Goal: Information Seeking & Learning: Learn about a topic

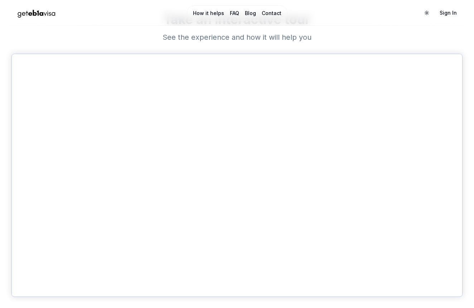
scroll to position [310, 0]
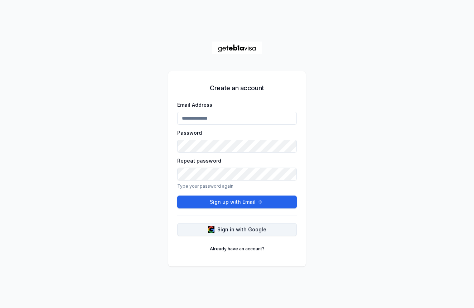
click at [250, 229] on span "Sign in with Google" at bounding box center [241, 229] width 49 height 7
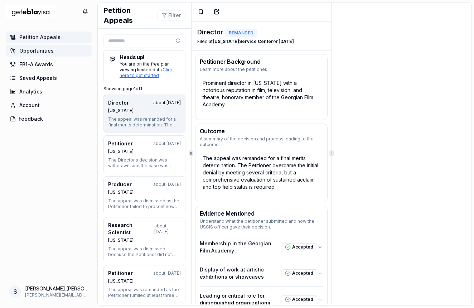
click at [34, 50] on span "Opportunities" at bounding box center [36, 50] width 34 height 7
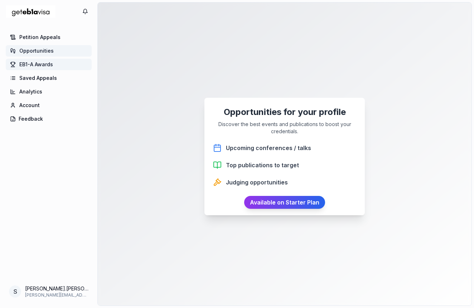
click at [35, 66] on span "EB1-A Awards" at bounding box center [36, 64] width 34 height 7
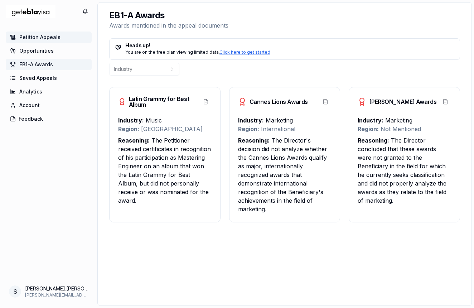
click at [32, 39] on span "Petition Appeals" at bounding box center [39, 37] width 41 height 7
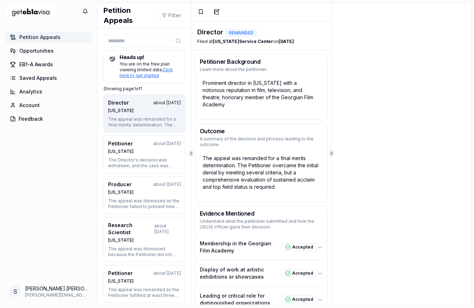
click at [136, 111] on div "[US_STATE]" at bounding box center [144, 111] width 73 height 6
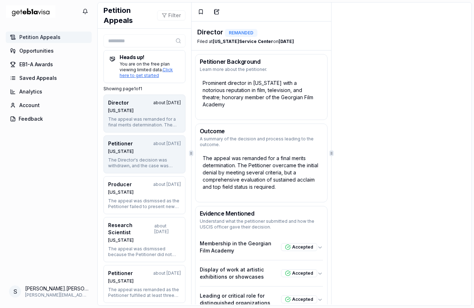
click at [135, 147] on div "Petitioner about [DATE]" at bounding box center [144, 143] width 73 height 7
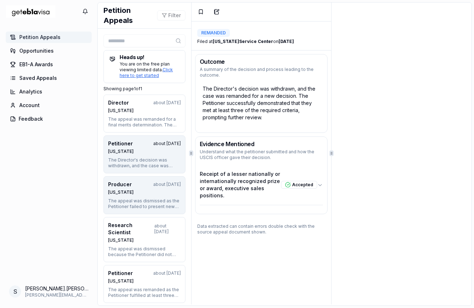
click at [146, 196] on button "Producer about [DATE] [US_STATE] The appeal was dismissed as the Petitioner fai…" at bounding box center [145, 195] width 82 height 38
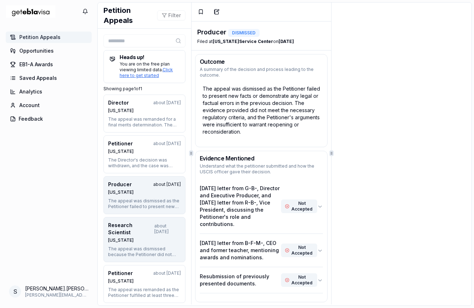
click at [137, 237] on div "Research Scientist about [DATE] [US_STATE]" at bounding box center [144, 232] width 73 height 21
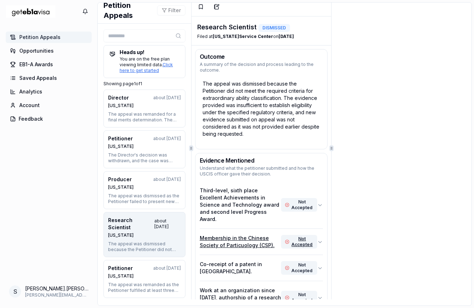
scroll to position [5, 0]
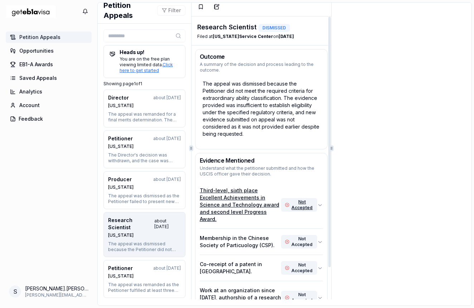
click at [251, 200] on p "Third-level, sixth place Excellent Achievements in Science and Technology award…" at bounding box center [241, 205] width 82 height 36
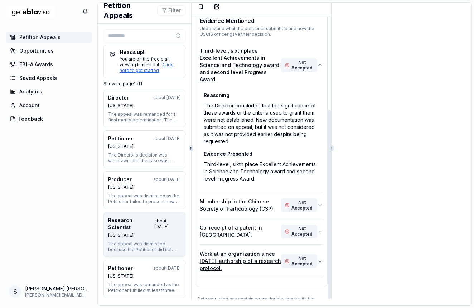
scroll to position [139, 0]
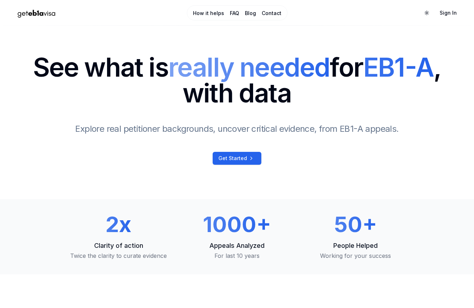
scroll to position [310, 0]
